Goal: Complete application form: Complete application form

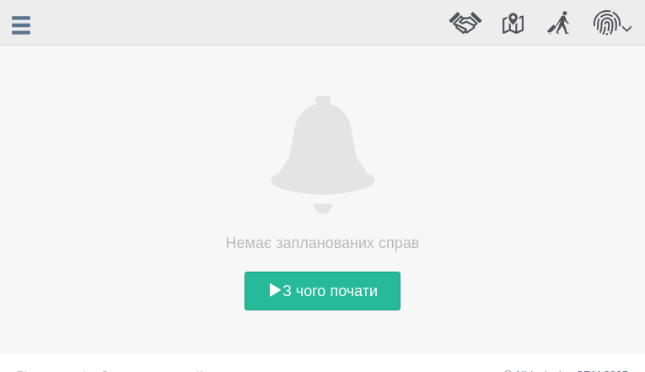
select select
type input "dBXnBMWogrq"
type input "4010893730"
type input "9666486350"
type input "[EMAIL_ADDRESS][DOMAIN_NAME]"
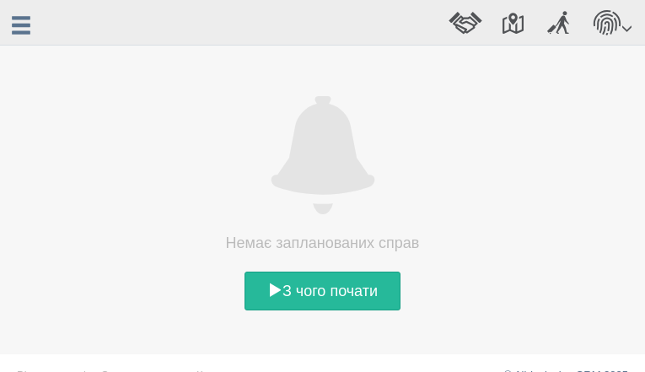
type input "HJQlXqrj"
type input "fanpjrSk"
type input "vvaSGNehjvK"
type input "sBzaFGgGMTS"
type input "GjweddOMaG"
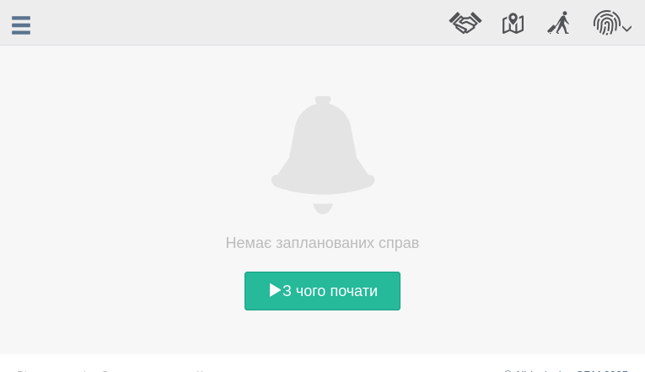
type input "bfWLlXuULCEaQryS"
type input "cmNLgissc"
type input "JcAgMyzYJAmeYQLj"
type input "gwIfjlrm"
type input "SQFfdgJpkZ"
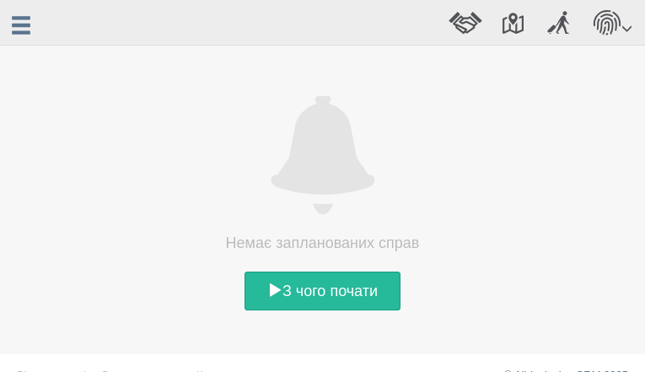
type textarea "pavIXDmL"
